Goal: Task Accomplishment & Management: Complete application form

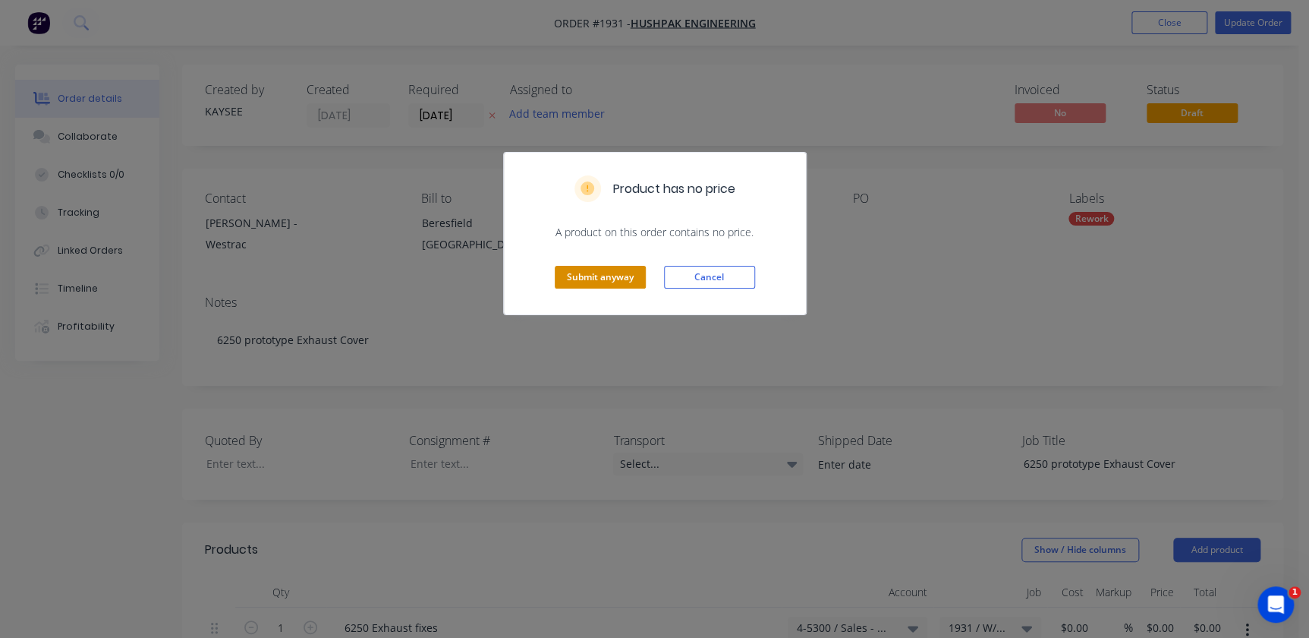
click at [597, 276] on button "Submit anyway" at bounding box center [600, 277] width 91 height 23
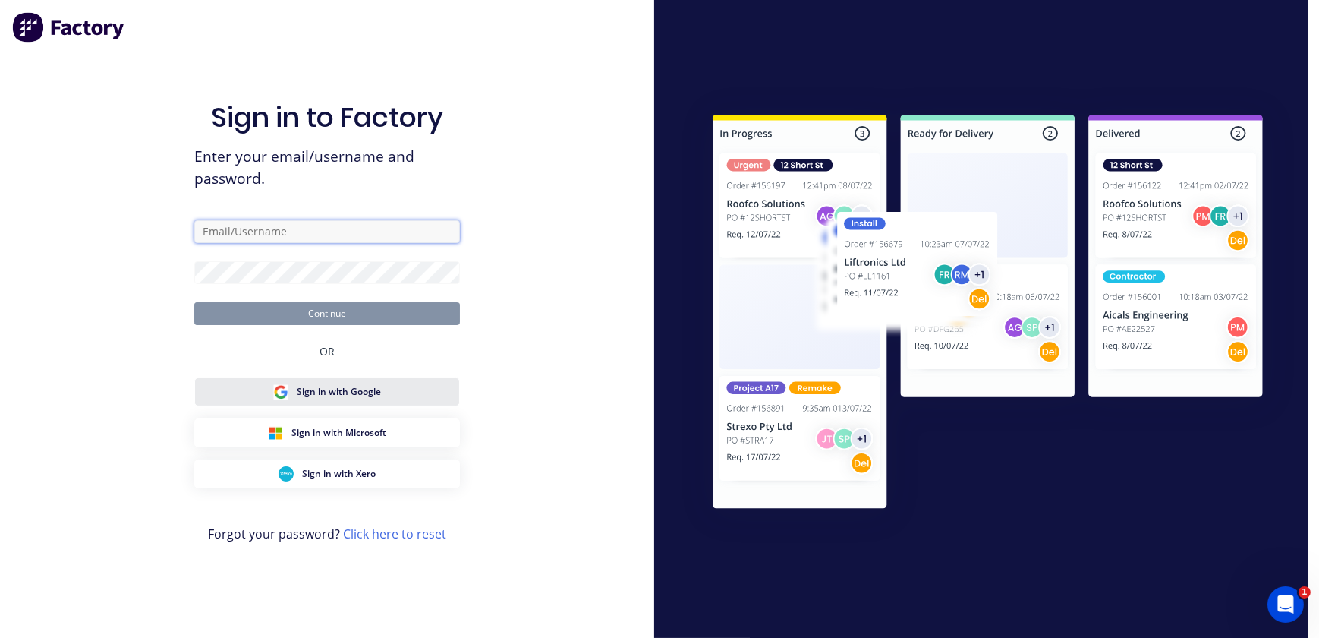
type input "[EMAIL_ADDRESS][PERSON_NAME][DOMAIN_NAME]"
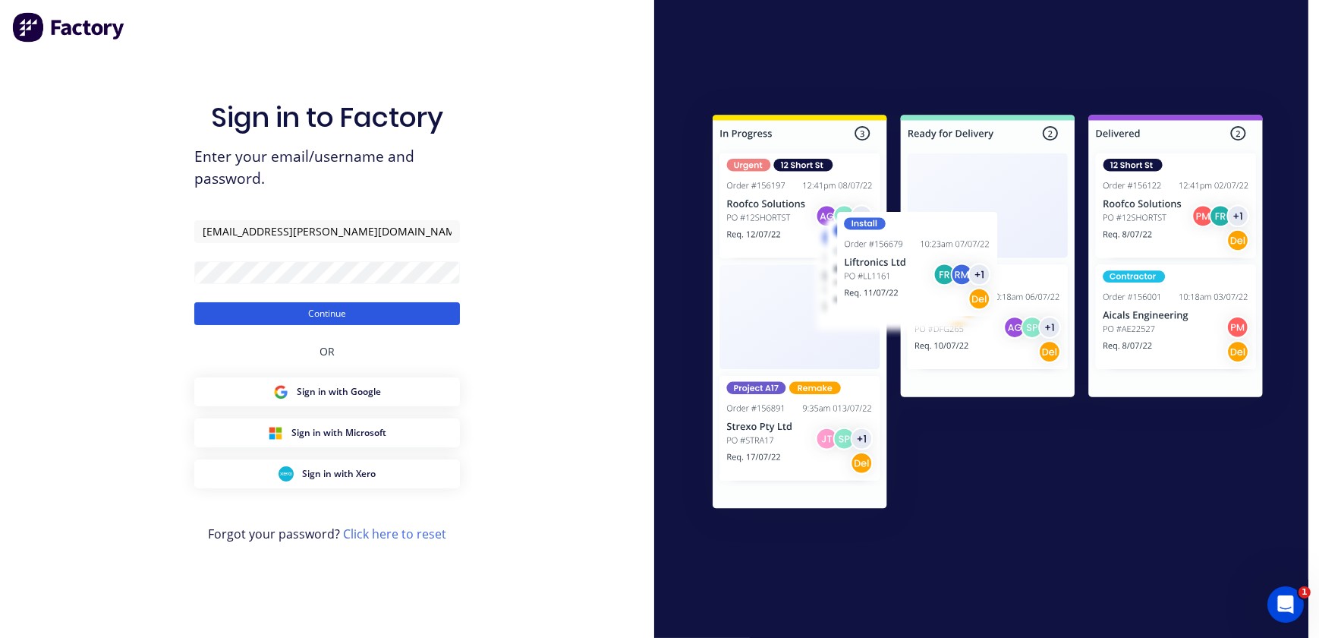
click at [272, 314] on button "Continue" at bounding box center [327, 313] width 266 height 23
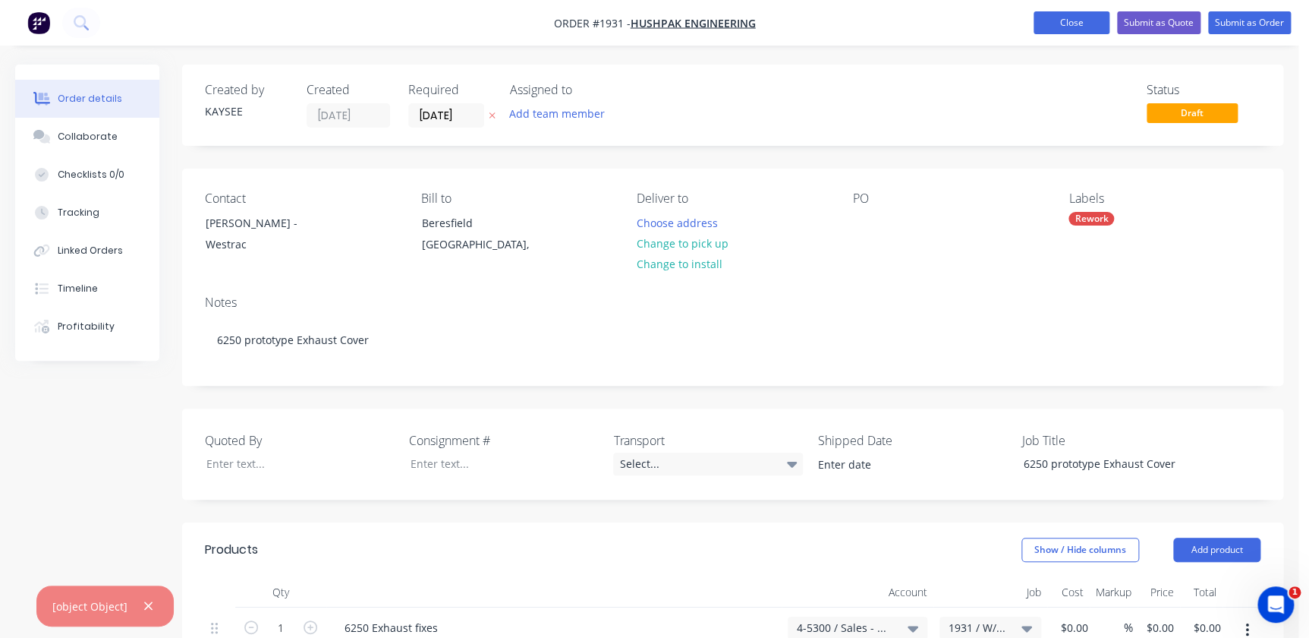
click at [1085, 20] on button "Close" at bounding box center [1072, 22] width 76 height 23
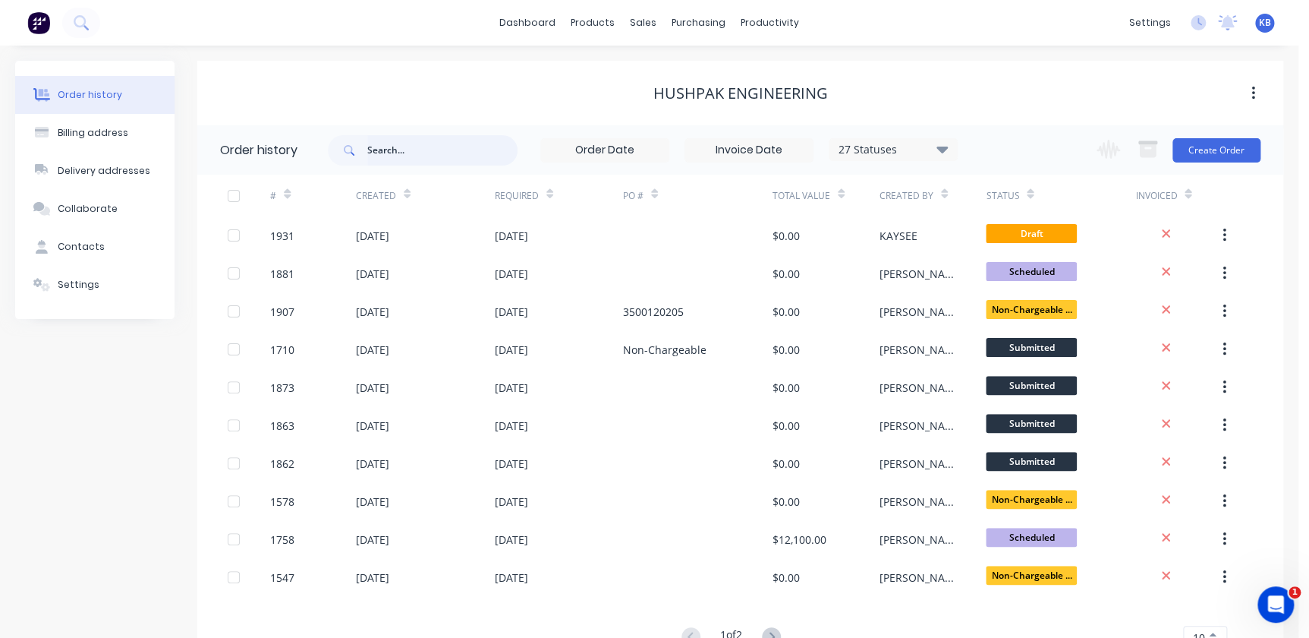
click at [446, 147] on input "text" at bounding box center [442, 150] width 150 height 30
click at [402, 149] on input "text" at bounding box center [442, 150] width 150 height 30
click at [463, 134] on div "27 Statuses Invoice Status Invoiced Not Invoiced Partial Order Status All Archi…" at bounding box center [643, 149] width 630 height 49
click at [463, 144] on input "text" at bounding box center [442, 150] width 150 height 30
click at [384, 152] on input "text" at bounding box center [442, 150] width 150 height 30
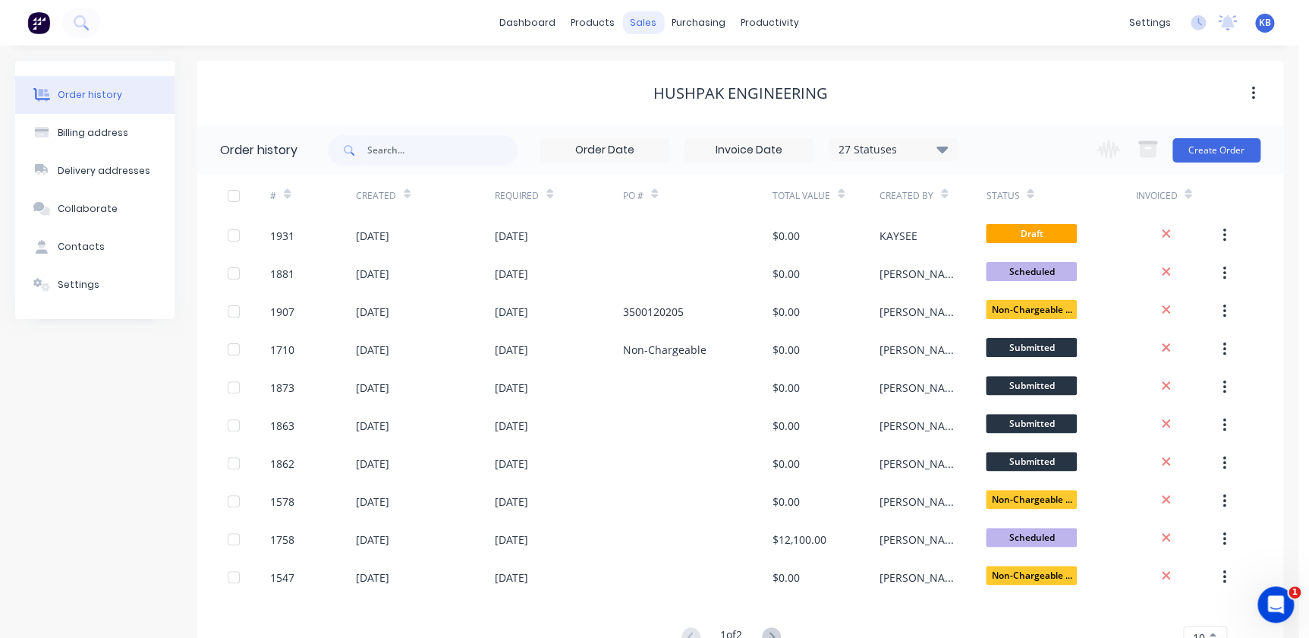
drag, startPoint x: 647, startPoint y: 38, endPoint x: 647, endPoint y: 28, distance: 9.9
click at [647, 38] on div "dashboard products sales purchasing productivity dashboard products Product Cat…" at bounding box center [649, 23] width 1299 height 46
click at [647, 28] on div "sales" at bounding box center [643, 22] width 42 height 23
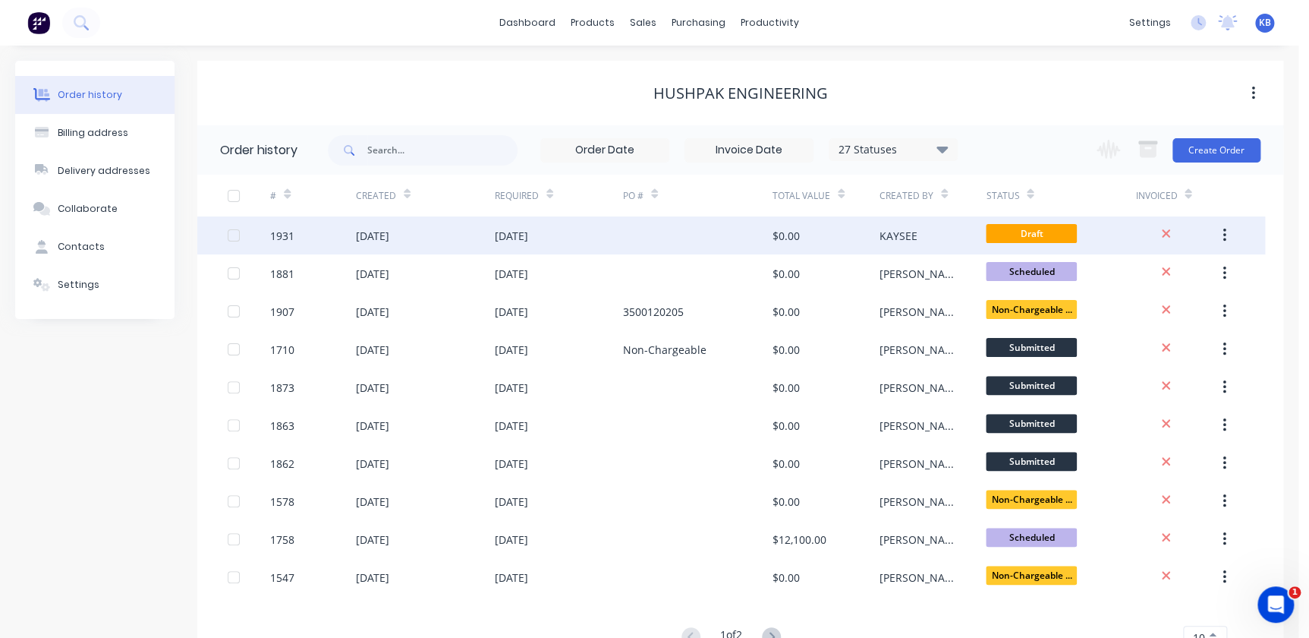
click at [282, 243] on div "1931" at bounding box center [313, 235] width 86 height 38
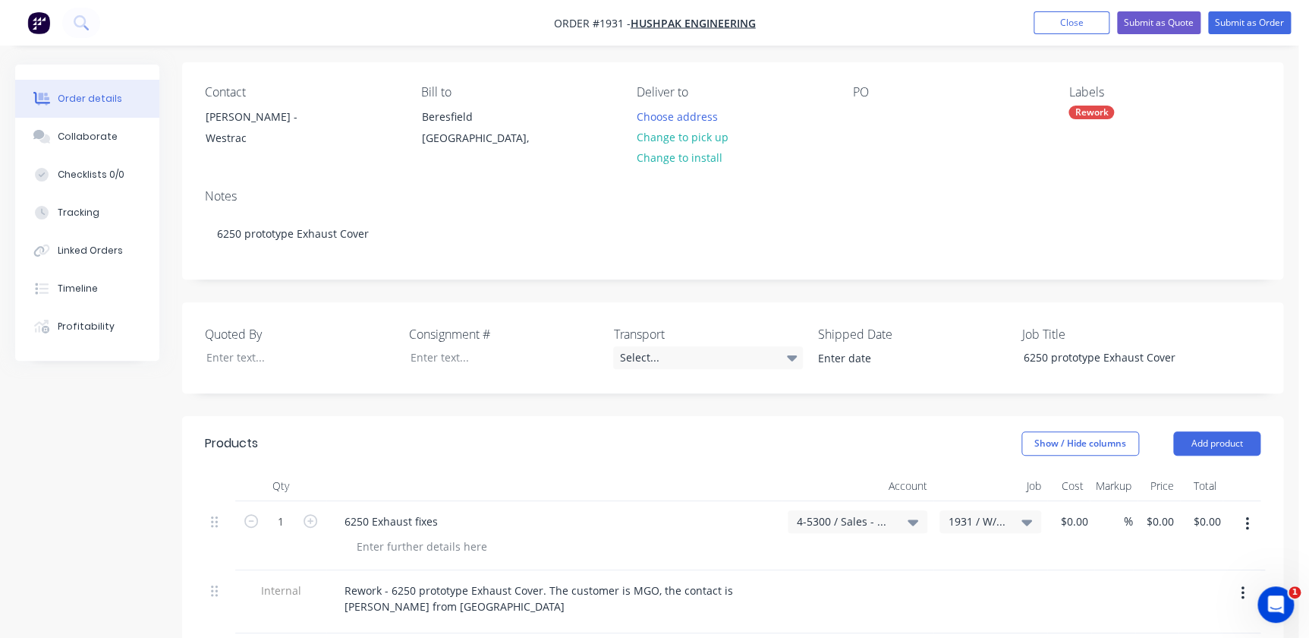
scroll to position [206, 0]
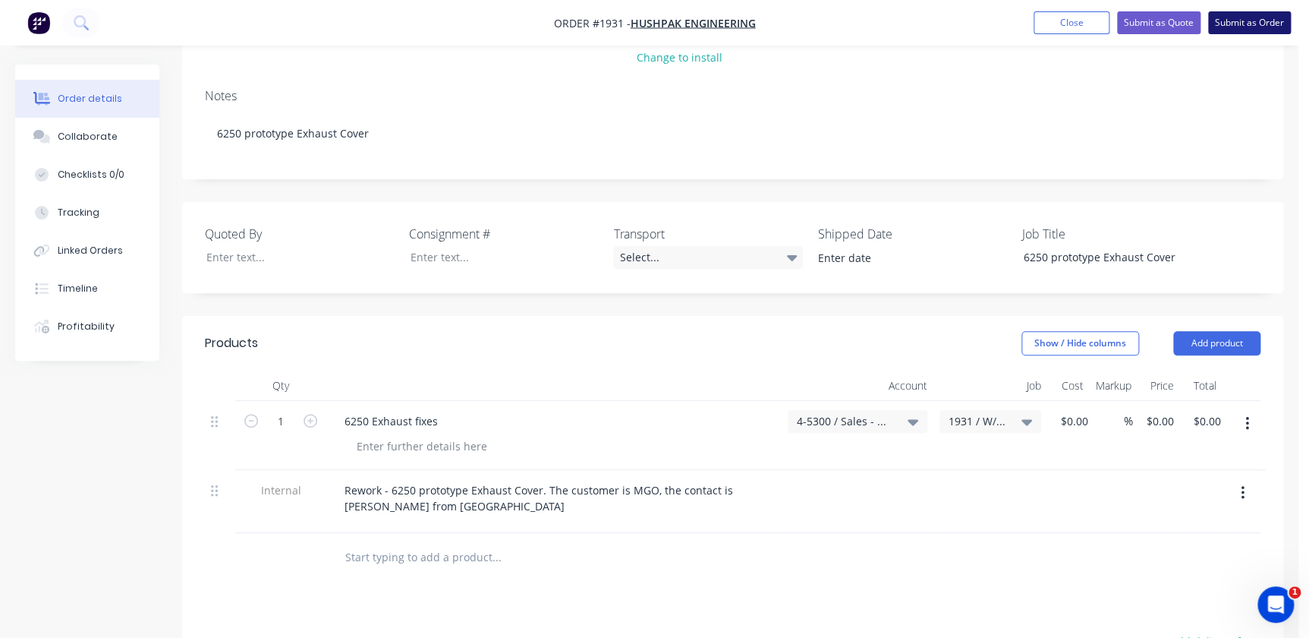
click at [1263, 17] on button "Submit as Order" at bounding box center [1249, 22] width 83 height 23
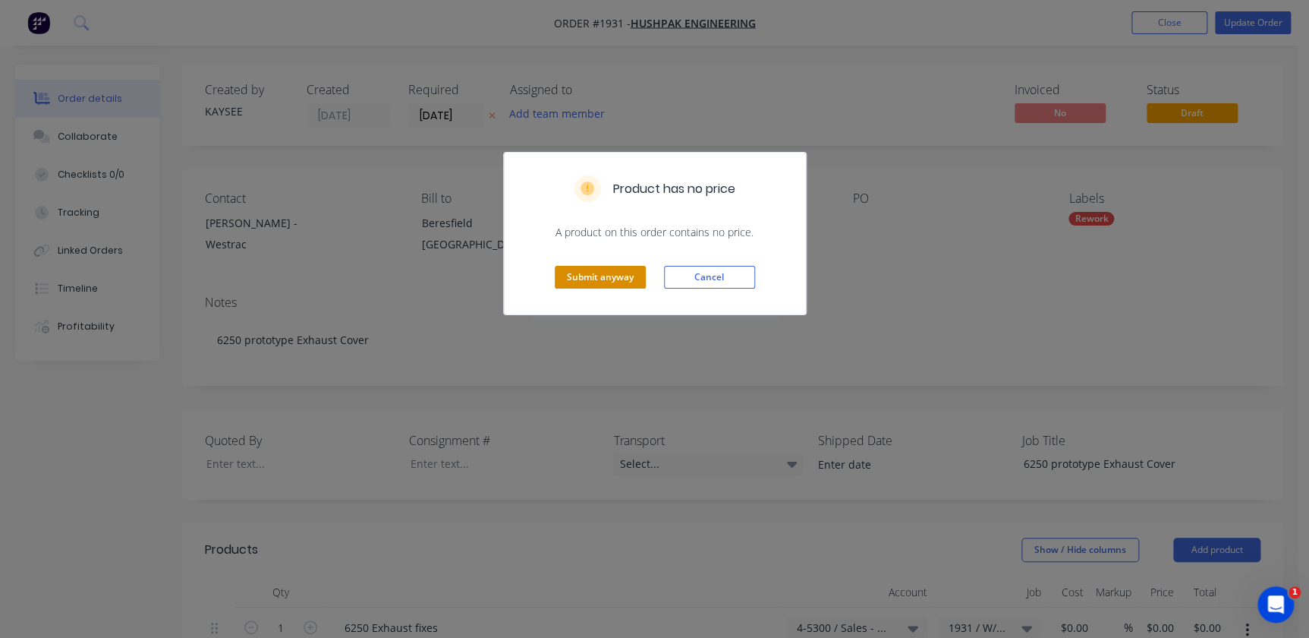
click at [626, 269] on button "Submit anyway" at bounding box center [600, 277] width 91 height 23
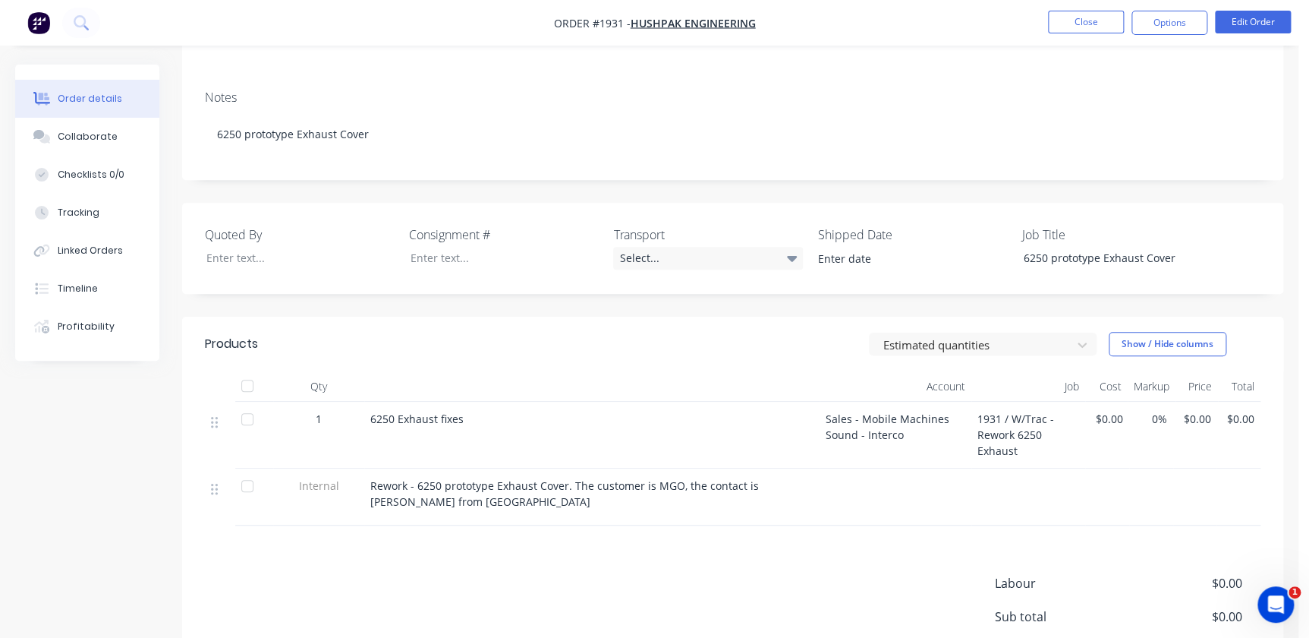
scroll to position [206, 0]
click at [1081, 13] on button "Close" at bounding box center [1086, 22] width 76 height 23
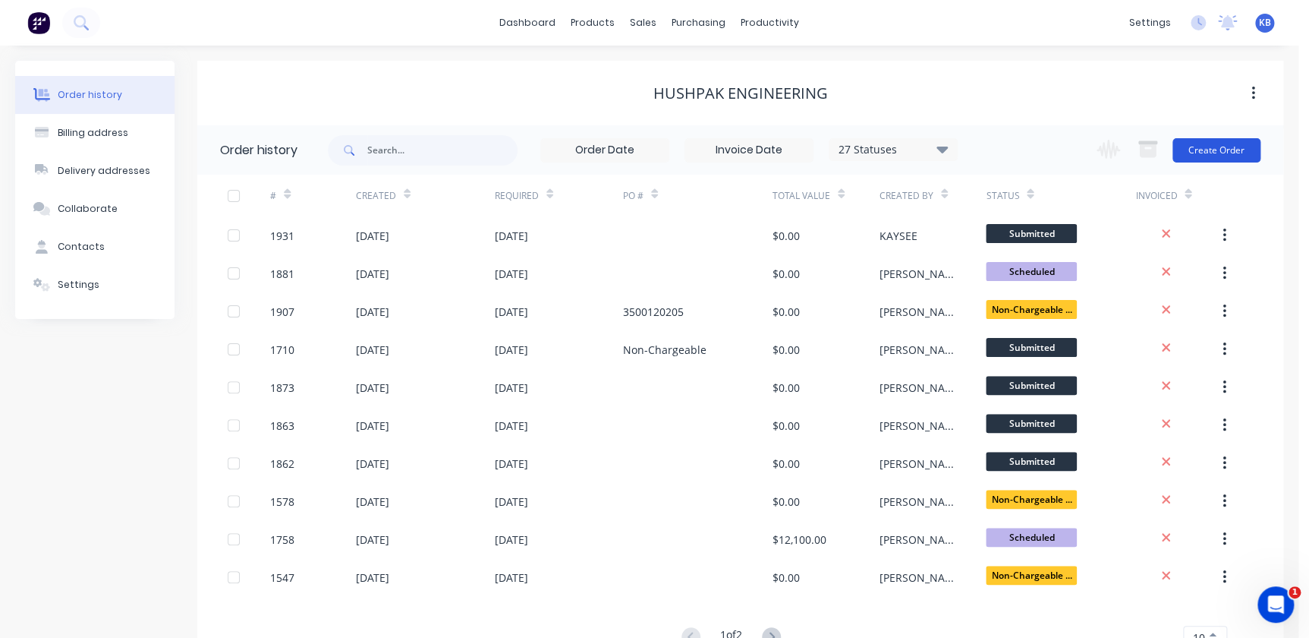
click at [1242, 147] on button "Create Order" at bounding box center [1217, 150] width 88 height 24
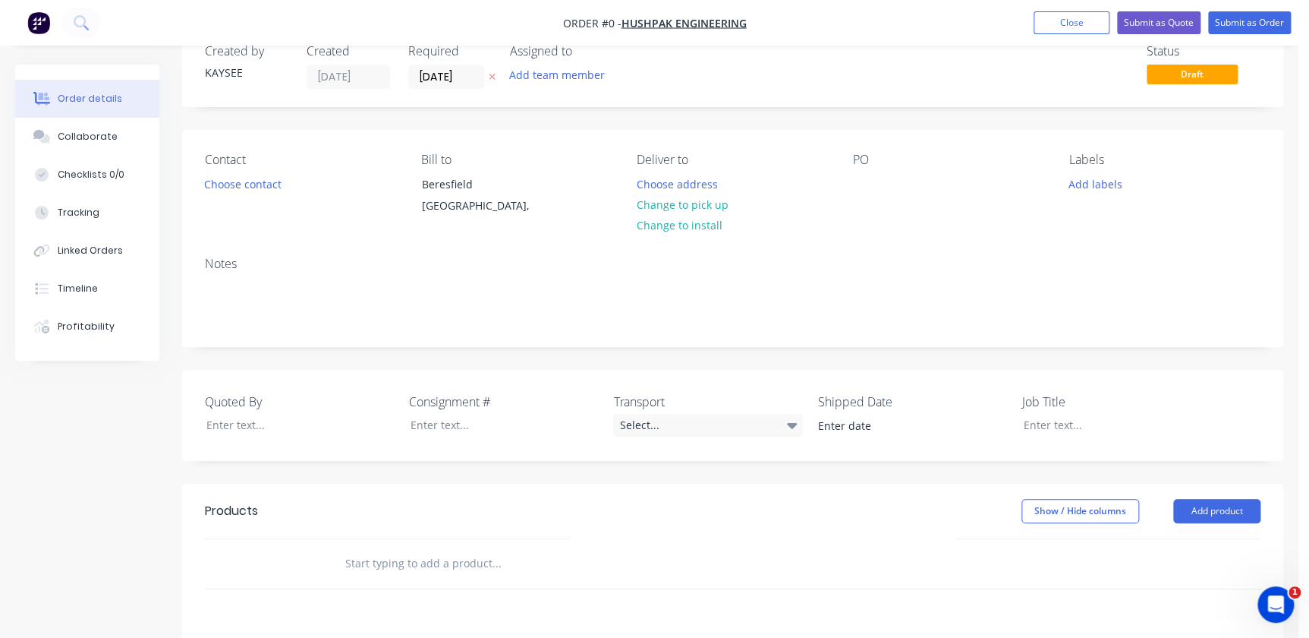
scroll to position [137, 0]
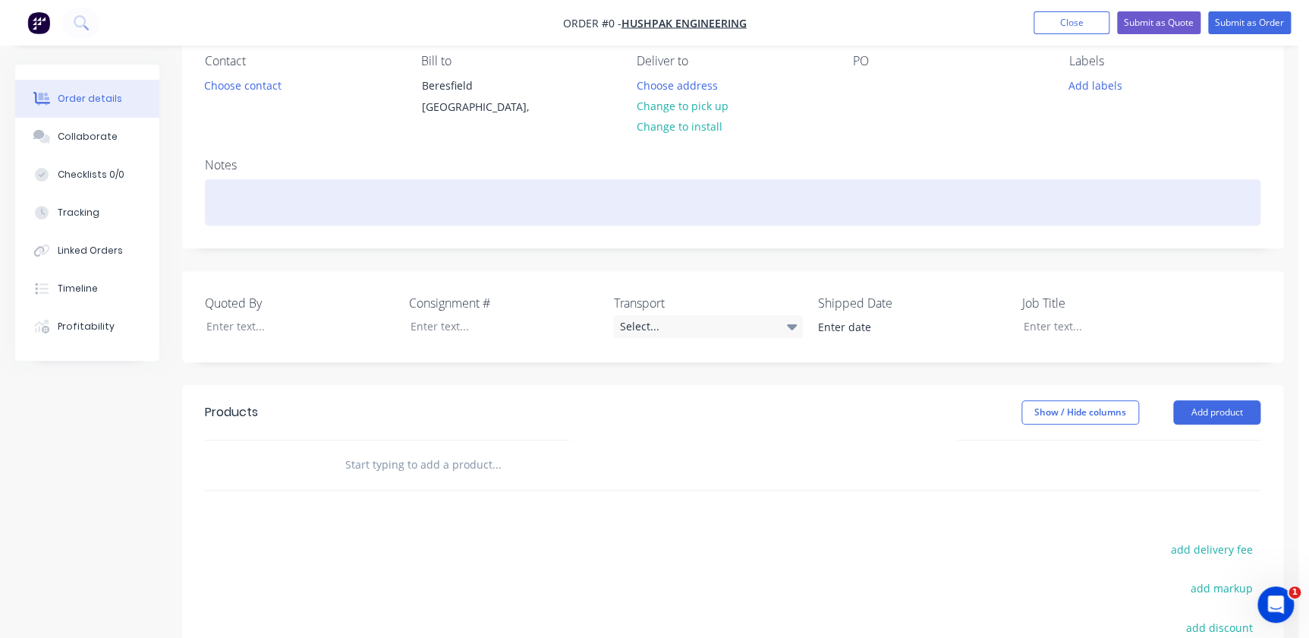
click at [241, 213] on div at bounding box center [733, 202] width 1056 height 46
drag, startPoint x: 390, startPoint y: 191, endPoint x: 123, endPoint y: 197, distance: 267.3
click at [123, 197] on div "Order details Collaborate Checklists 0/0 Tracking Linked Orders Timeline Profit…" at bounding box center [649, 402] width 1299 height 950
copy div "794 New Exhaust Design"
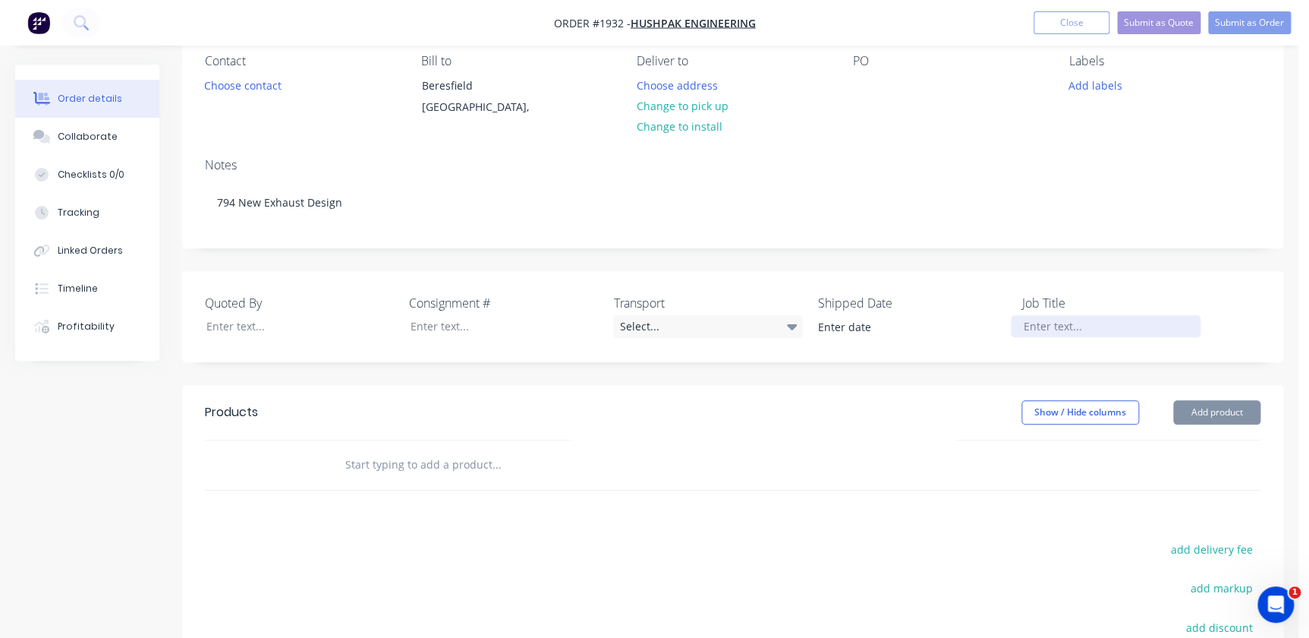
click at [1020, 328] on div at bounding box center [1106, 326] width 190 height 22
paste div
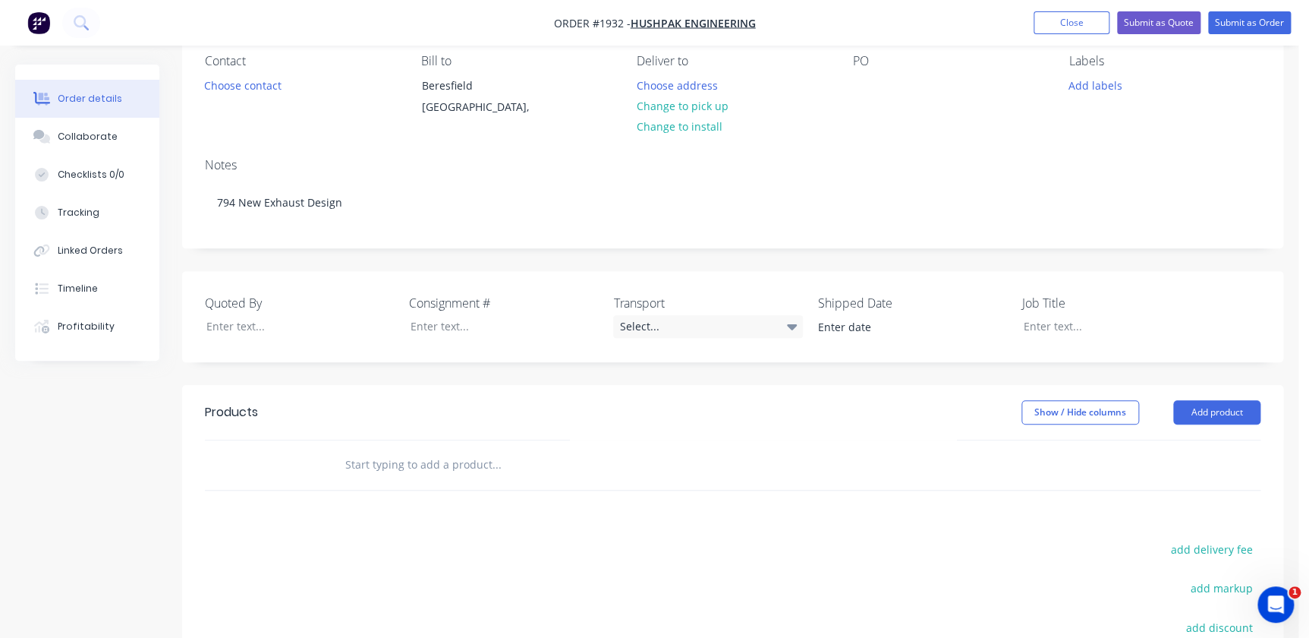
click at [327, 465] on div at bounding box center [599, 464] width 546 height 49
click at [351, 459] on input "text" at bounding box center [497, 464] width 304 height 30
paste input "794 New Exhaust Design"
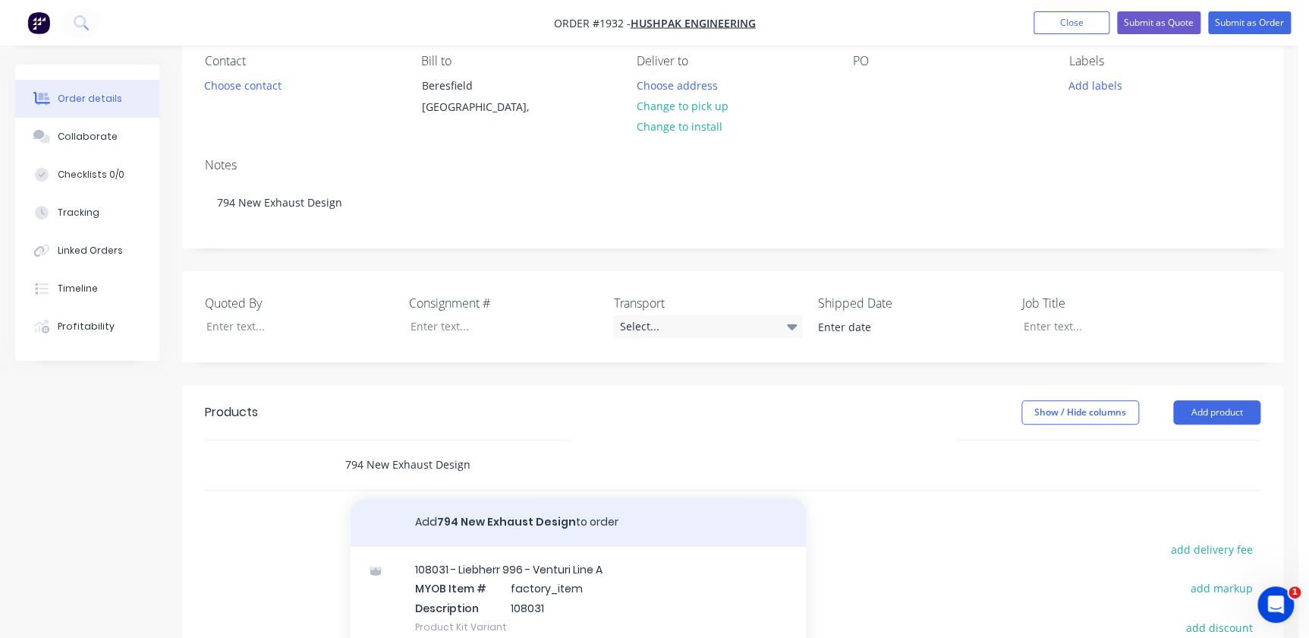
type input "794 New Exhaust Design"
click at [514, 527] on button "Add 794 New Exhaust Design to order" at bounding box center [578, 522] width 455 height 49
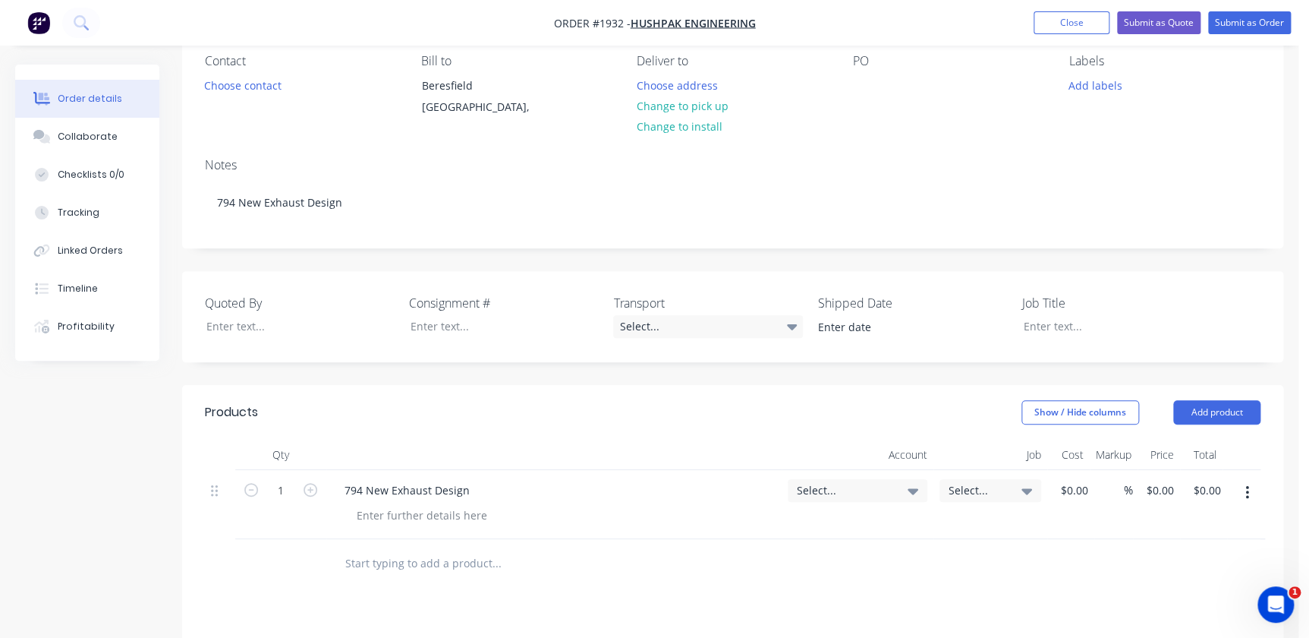
click at [839, 487] on span "Select..." at bounding box center [845, 490] width 96 height 16
click at [827, 538] on input at bounding box center [833, 536] width 156 height 30
type input "4"
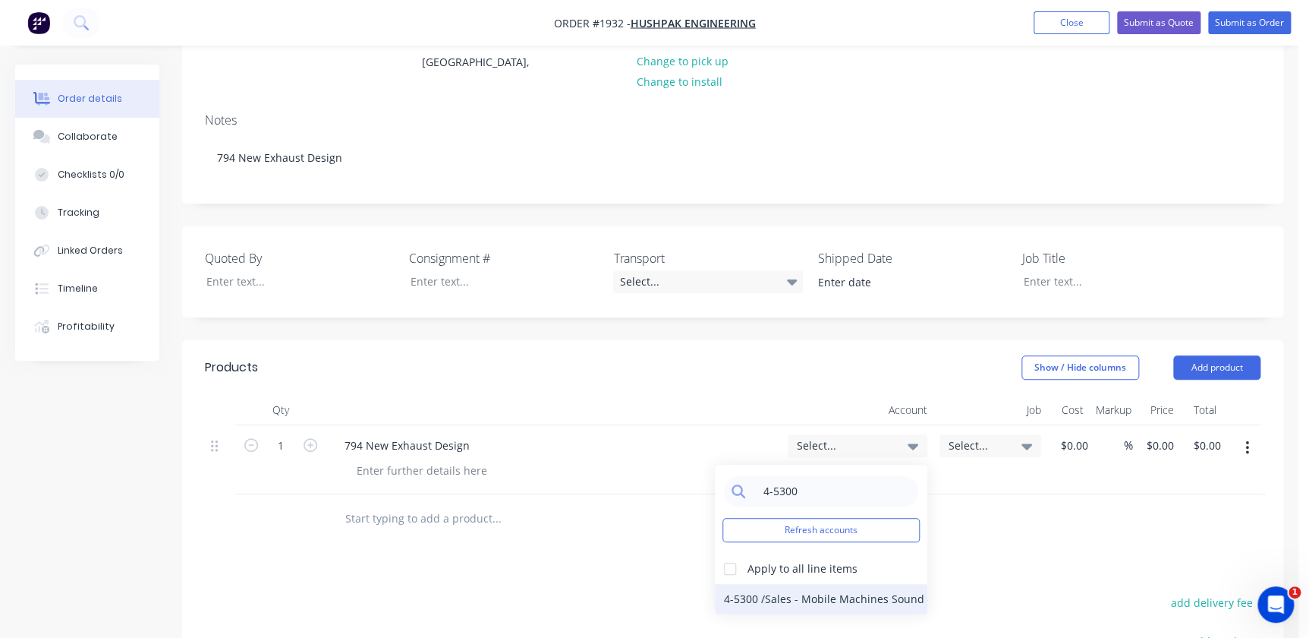
scroll to position [206, 0]
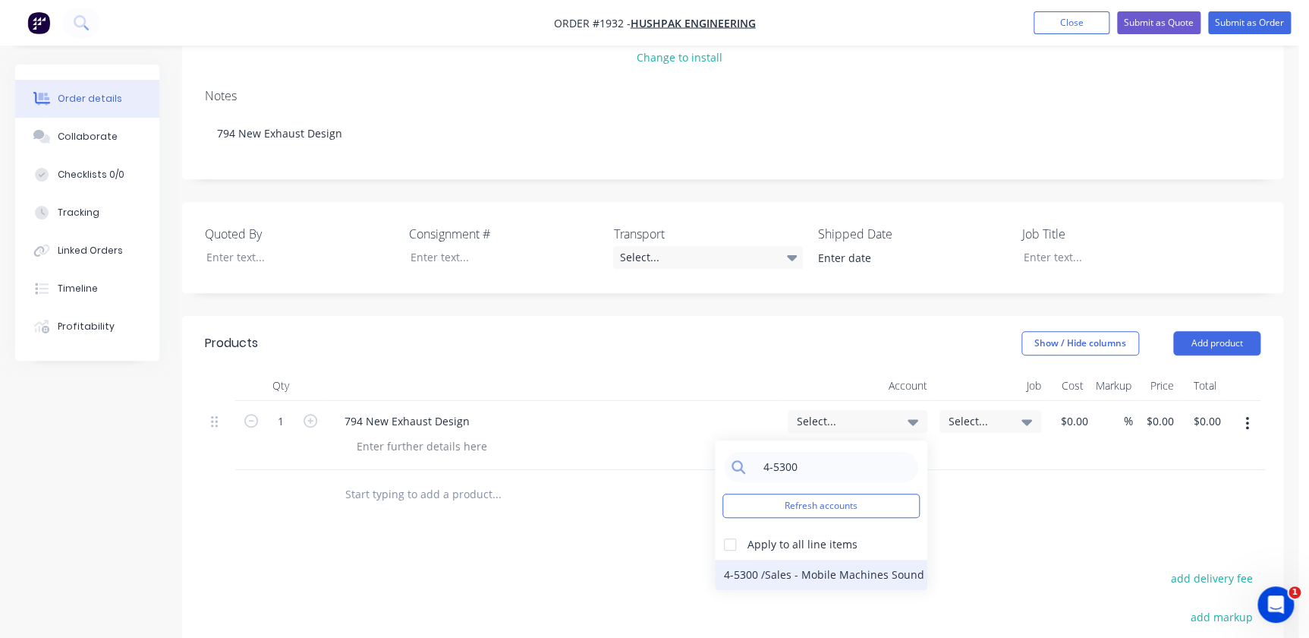
type input "4-5300"
click at [743, 569] on div "4-5300 / Sales - Mobile Machines Sound - Interco" at bounding box center [821, 574] width 213 height 30
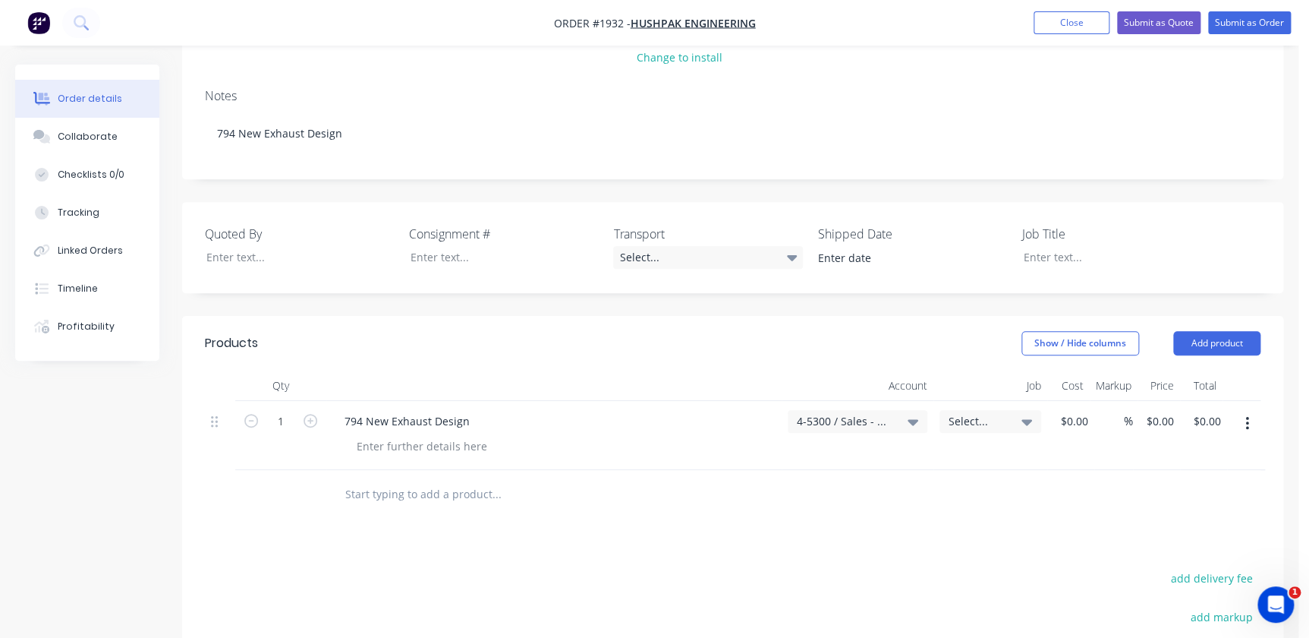
click at [975, 419] on span "Select..." at bounding box center [978, 421] width 58 height 16
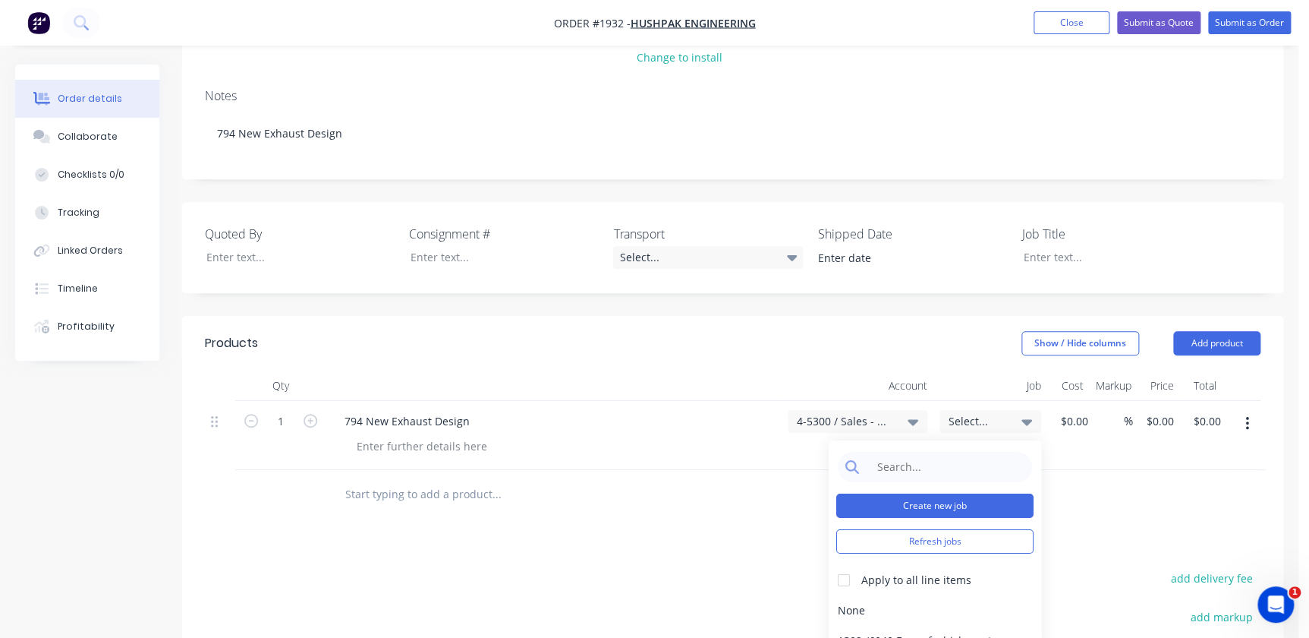
click at [942, 504] on button "Create new job" at bounding box center [934, 505] width 197 height 24
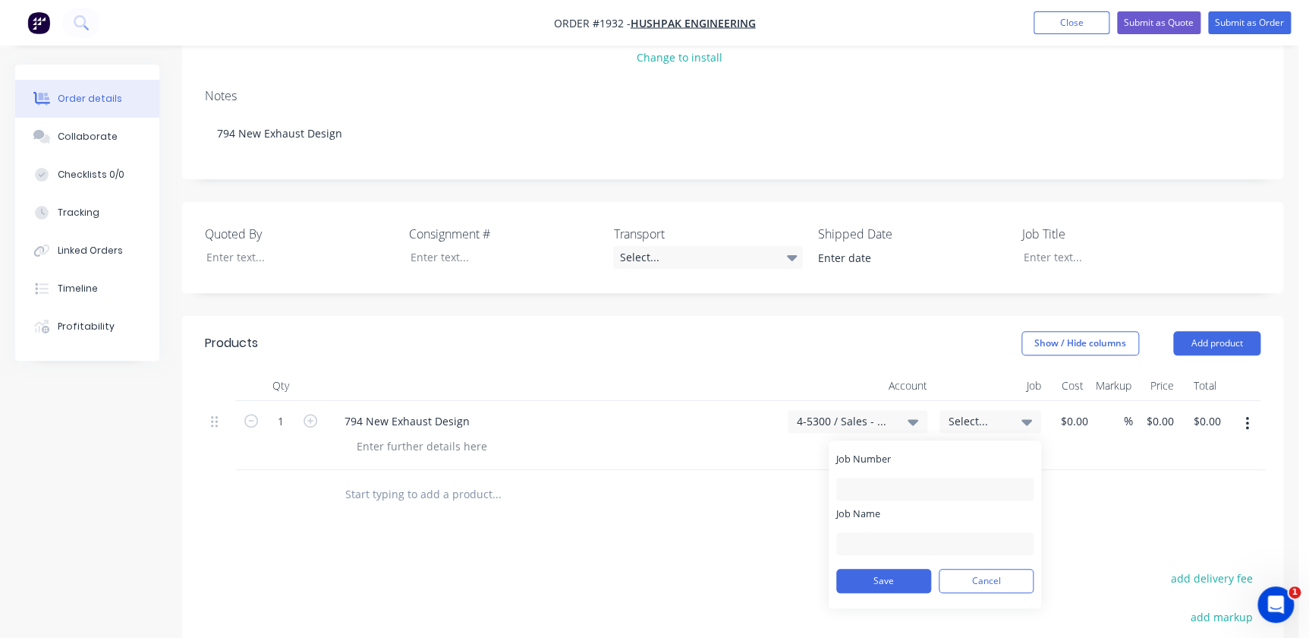
click at [925, 465] on div "Job Number" at bounding box center [934, 476] width 197 height 49
click at [921, 471] on div "Job Number" at bounding box center [934, 476] width 197 height 49
click at [919, 477] on input "Job Number" at bounding box center [934, 488] width 197 height 23
type input "W/Trac - 794 New Exhaust"
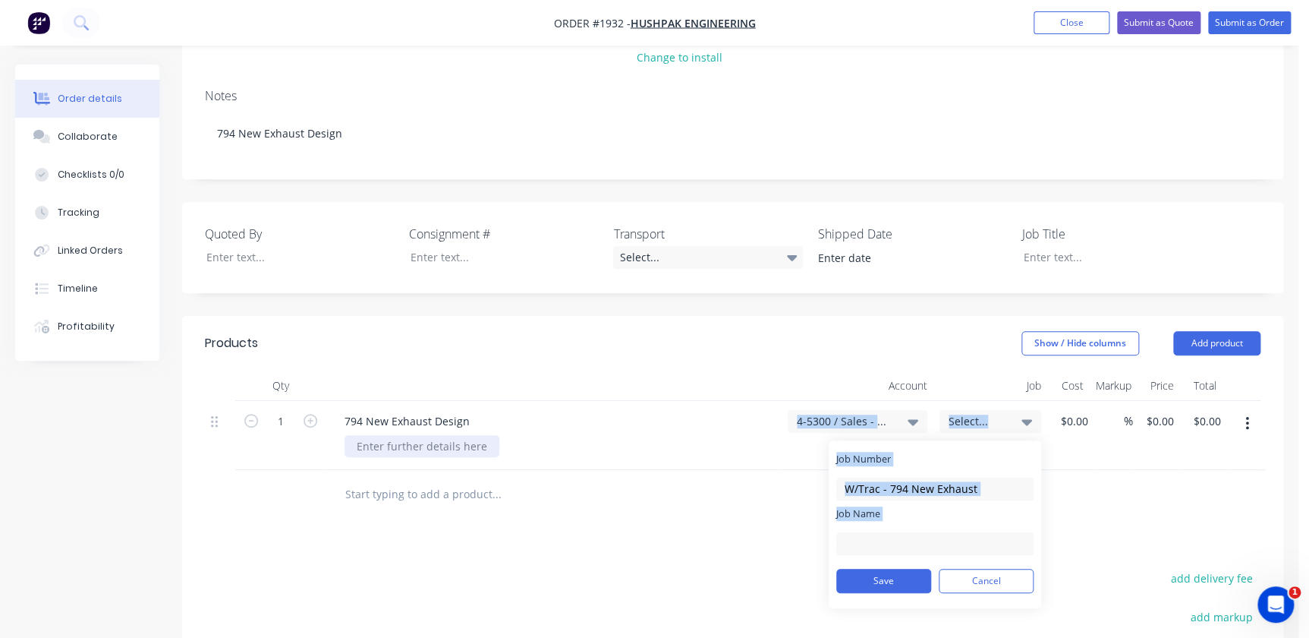
drag, startPoint x: 932, startPoint y: 580, endPoint x: -1078, endPoint y: 203, distance: 2044.9
click at [0, 203] on html "Order #1932 - Hushpak Engineering Add product Close Submit as Quote Submit as O…" at bounding box center [654, 350] width 1309 height 1113
click at [890, 580] on button "Save" at bounding box center [883, 580] width 95 height 24
click at [873, 533] on input "Job Name" at bounding box center [934, 543] width 197 height 23
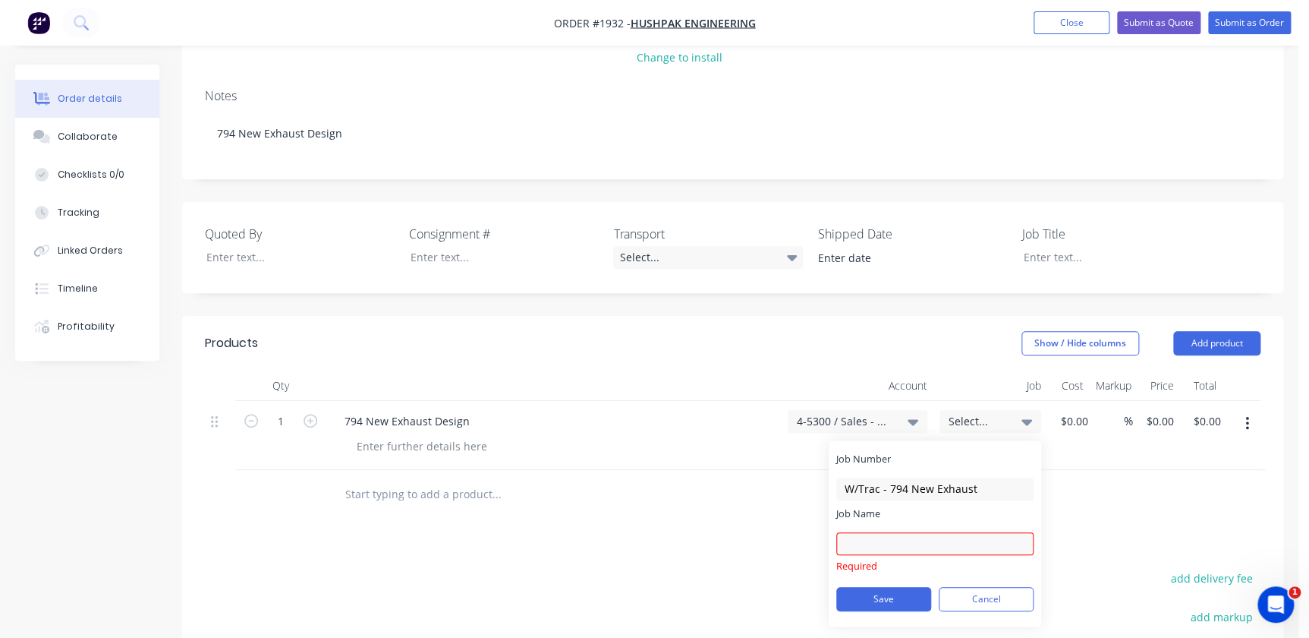
drag, startPoint x: 824, startPoint y: 483, endPoint x: 836, endPoint y: 483, distance: 12.1
click at [824, 483] on div at bounding box center [599, 494] width 534 height 30
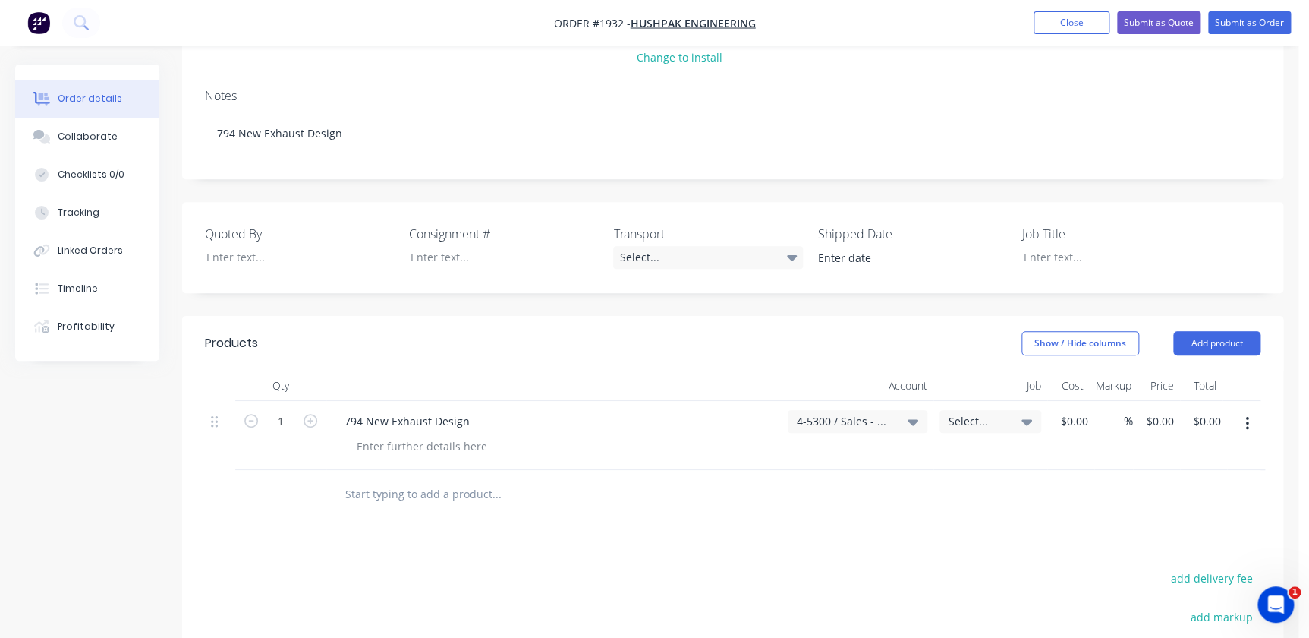
click at [931, 416] on div "4-5300 / Sales - Mobile Machines Sound - Interco" at bounding box center [858, 435] width 152 height 69
click at [959, 424] on span "Select..." at bounding box center [978, 421] width 58 height 16
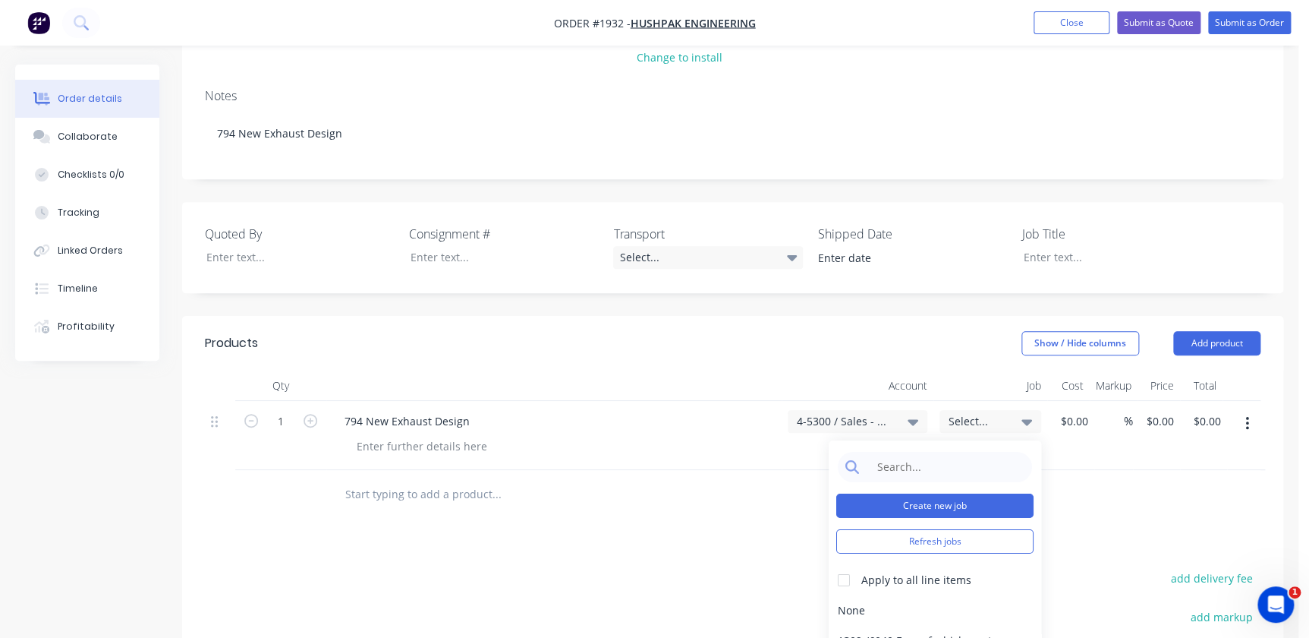
click at [932, 498] on button "Create new job" at bounding box center [934, 505] width 197 height 24
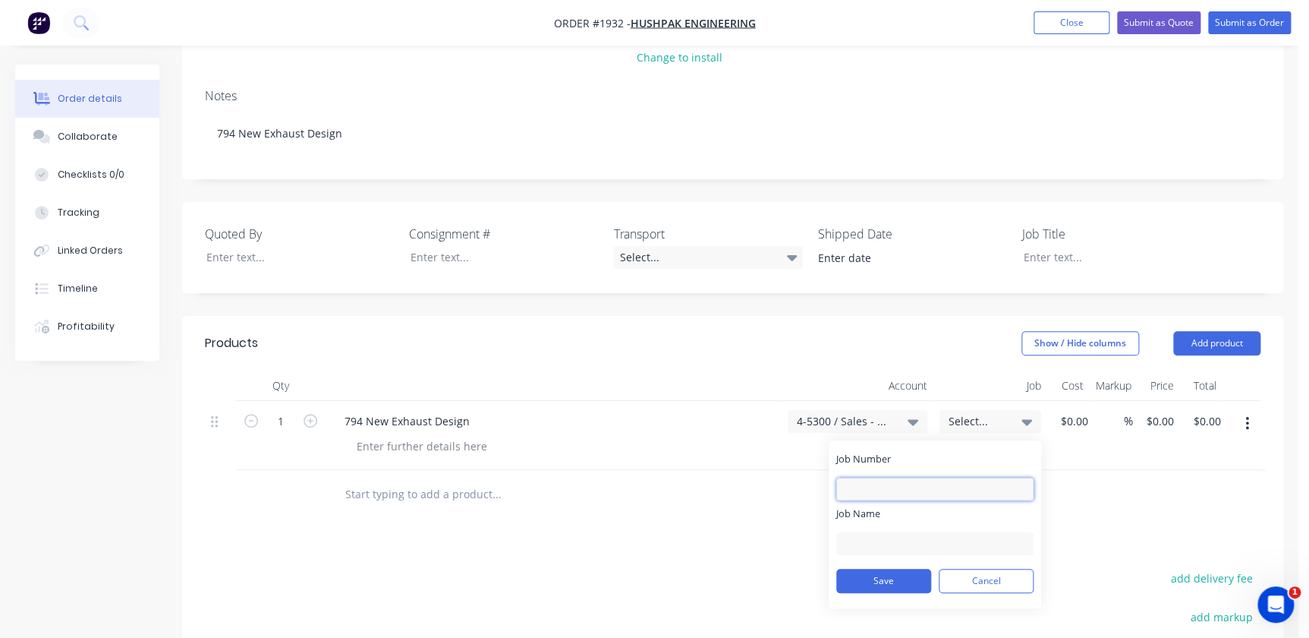
click at [902, 487] on input "Job Number" at bounding box center [934, 488] width 197 height 23
click at [865, 490] on input "Job Number" at bounding box center [934, 488] width 197 height 23
type input "1932"
click at [877, 537] on input "Job Name" at bounding box center [934, 543] width 197 height 23
type input "w"
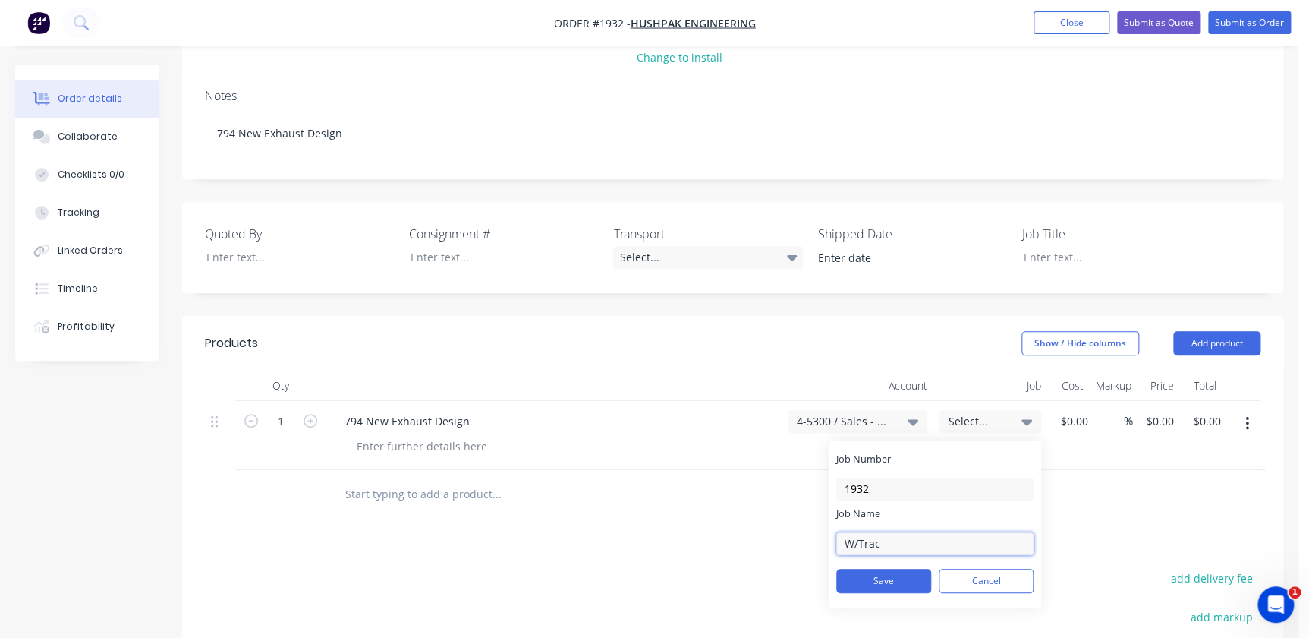
type input "W/Trac -"
